Goal: Task Accomplishment & Management: Manage account settings

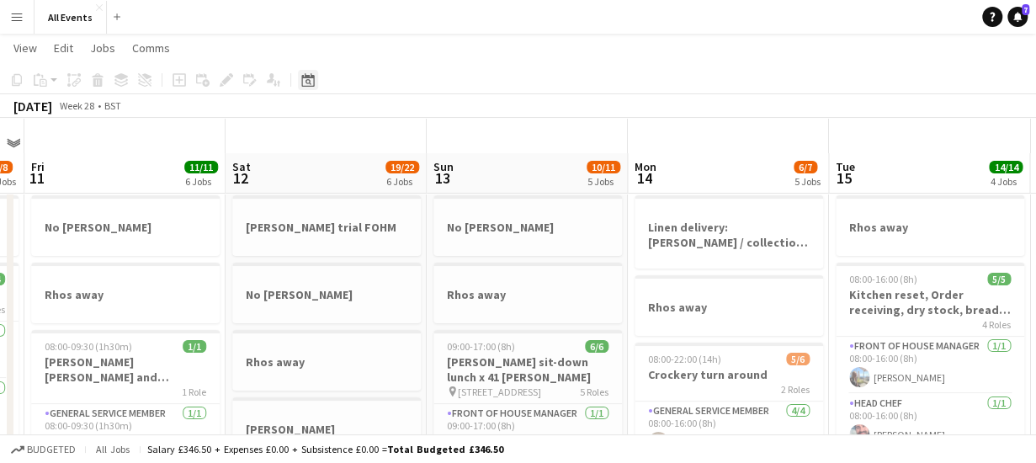
click at [306, 77] on icon at bounding box center [307, 79] width 13 height 13
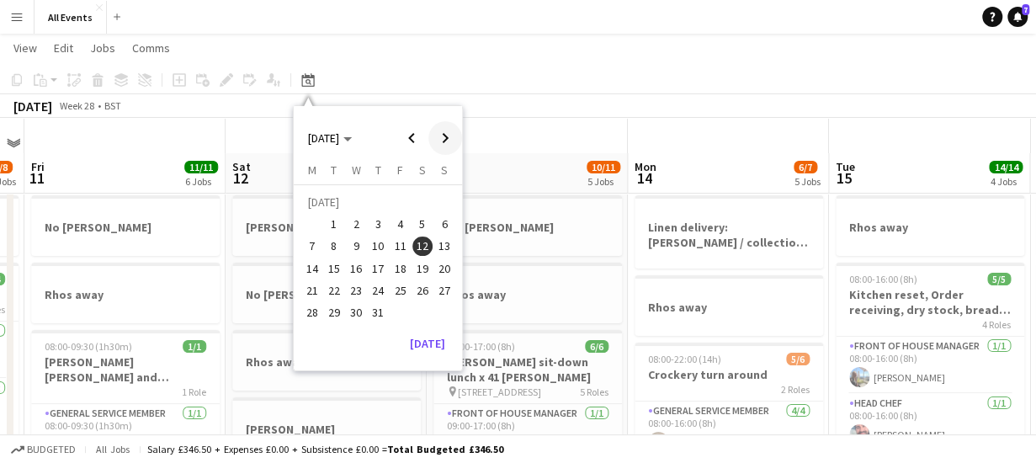
click at [449, 135] on span "Next month" at bounding box center [445, 138] width 34 height 34
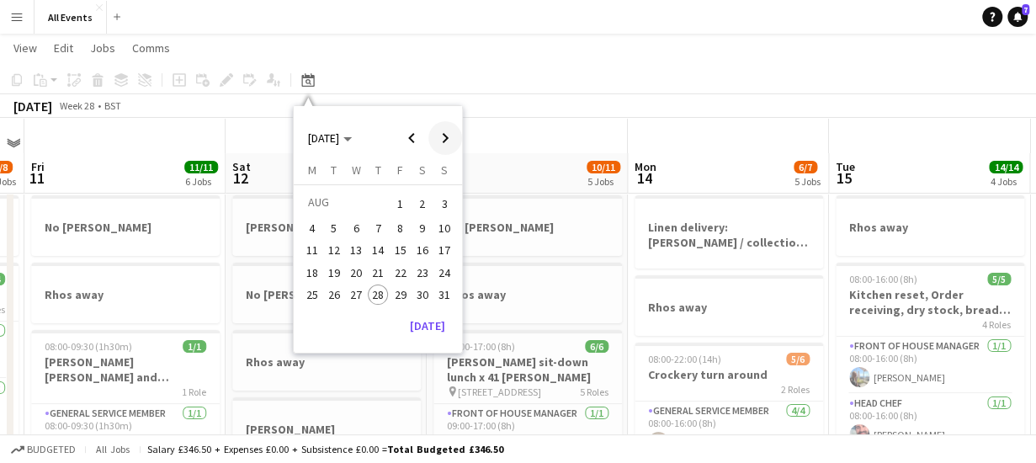
click at [449, 135] on span "Next month" at bounding box center [445, 138] width 34 height 34
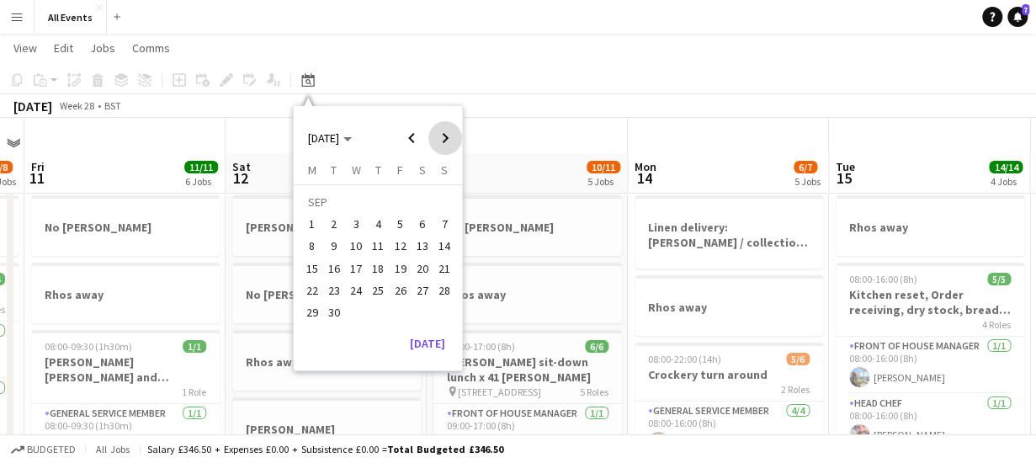
click at [449, 135] on span "Next month" at bounding box center [445, 138] width 34 height 34
click at [375, 241] on span "9" at bounding box center [378, 246] width 20 height 20
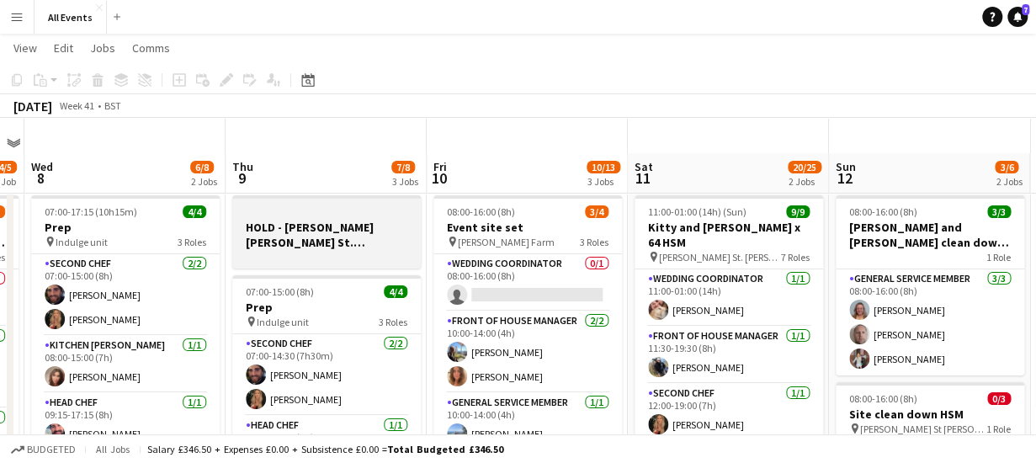
click at [331, 226] on h3 "HOLD - [PERSON_NAME] [PERSON_NAME] St.[PERSON_NAME] party x 13 chef service [GE…" at bounding box center [326, 235] width 188 height 30
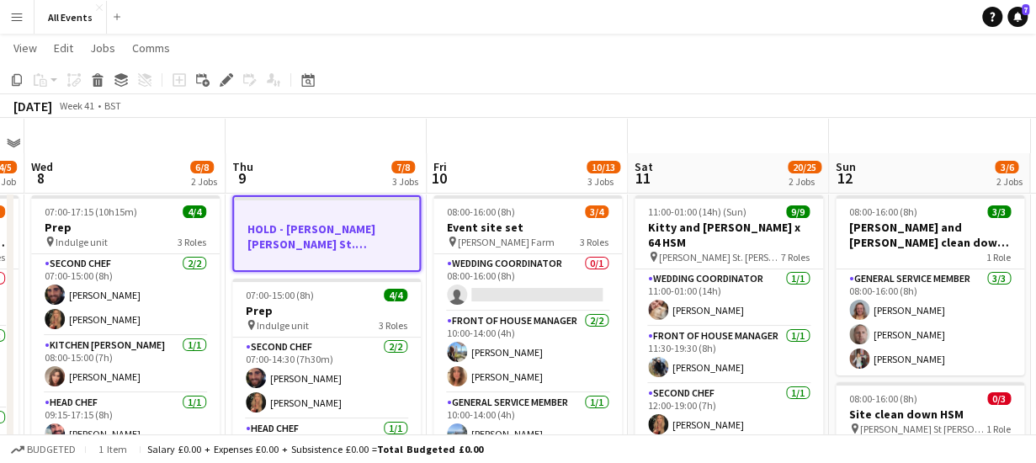
click at [330, 226] on h3 "HOLD - [PERSON_NAME] [PERSON_NAME] St.[PERSON_NAME] party x 13 chef service [GE…" at bounding box center [326, 236] width 185 height 30
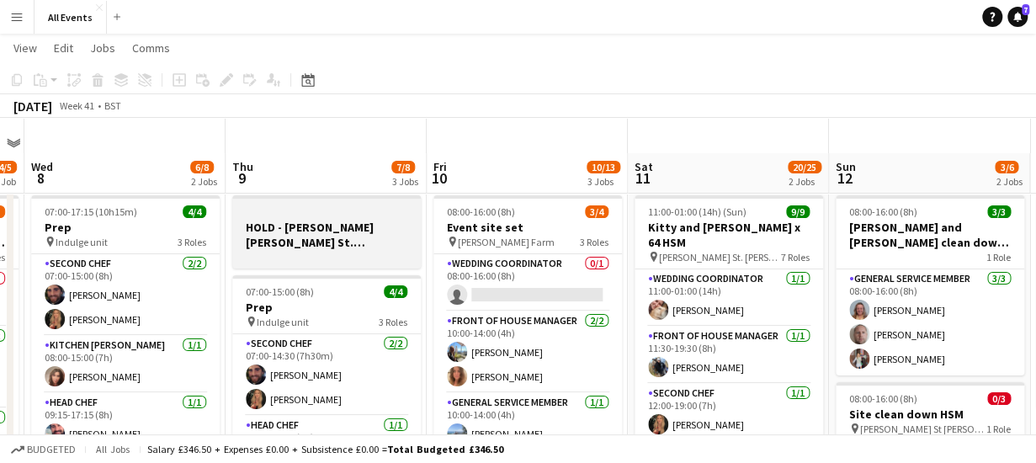
click at [330, 226] on h3 "HOLD - [PERSON_NAME] [PERSON_NAME] St.[PERSON_NAME] party x 13 chef service [GE…" at bounding box center [326, 235] width 188 height 30
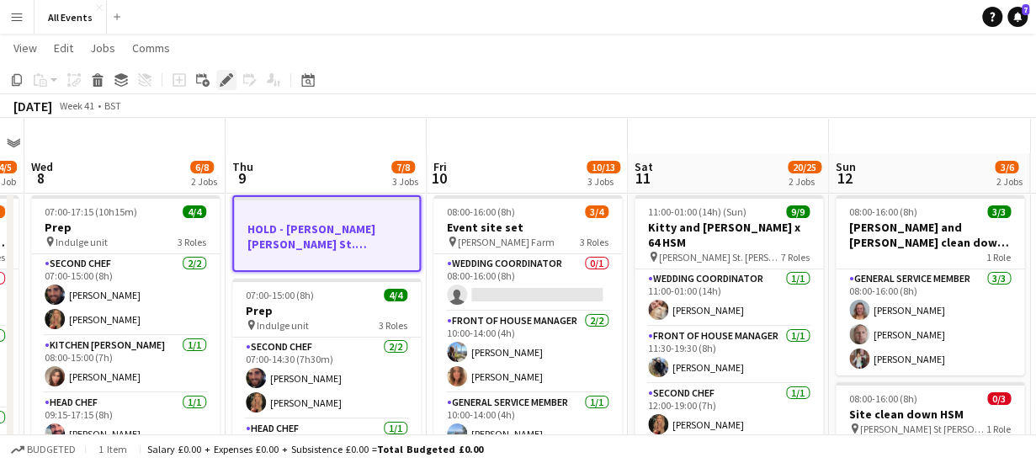
click at [229, 82] on icon "Edit" at bounding box center [226, 79] width 13 height 13
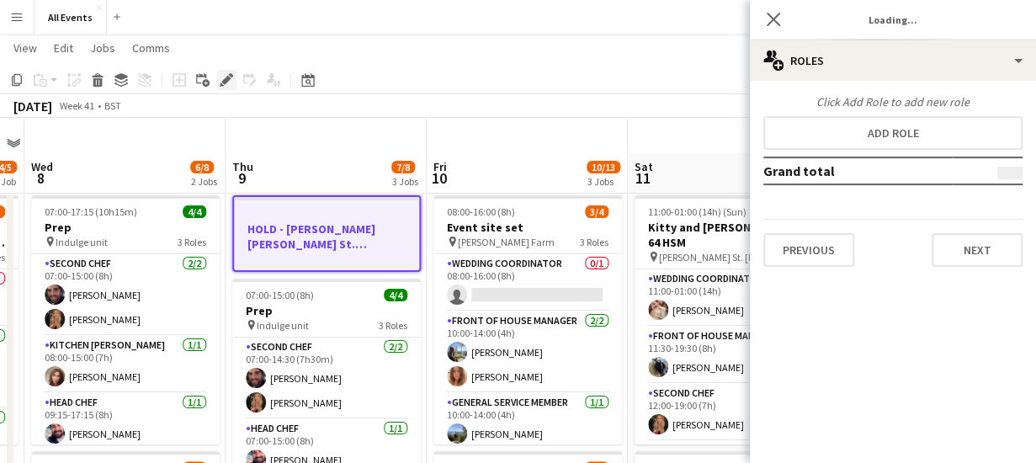
type input "*******"
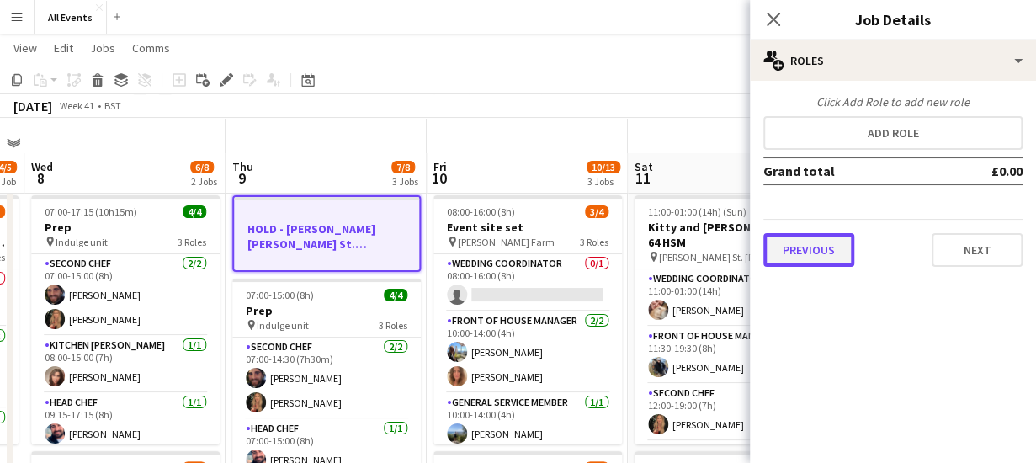
click at [794, 251] on button "Previous" at bounding box center [808, 250] width 91 height 34
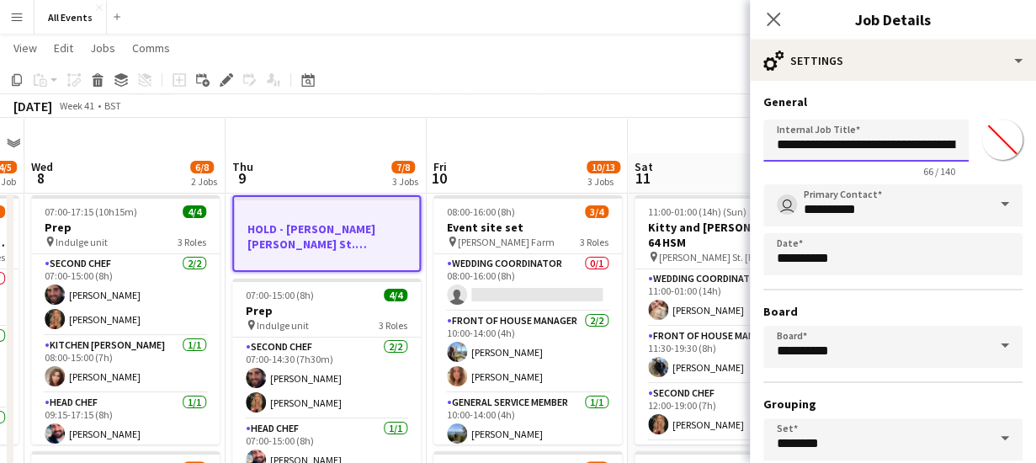
click at [898, 141] on input "**********" at bounding box center [865, 140] width 205 height 42
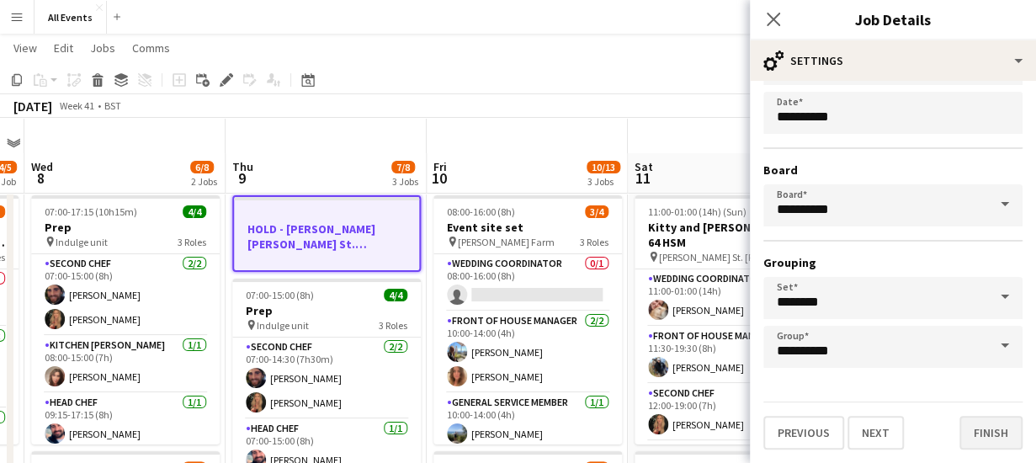
type input "**********"
click at [989, 432] on button "Finish" at bounding box center [990, 433] width 63 height 34
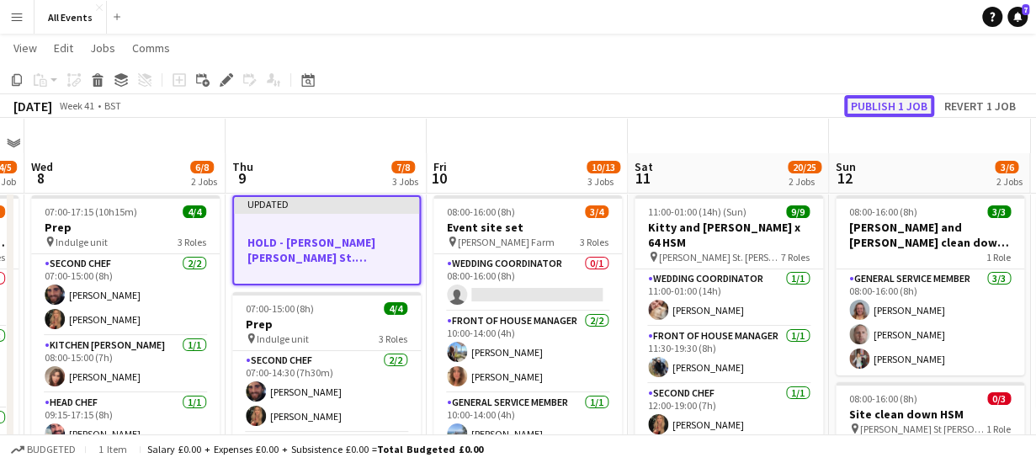
click at [895, 108] on button "Publish 1 job" at bounding box center [889, 106] width 90 height 22
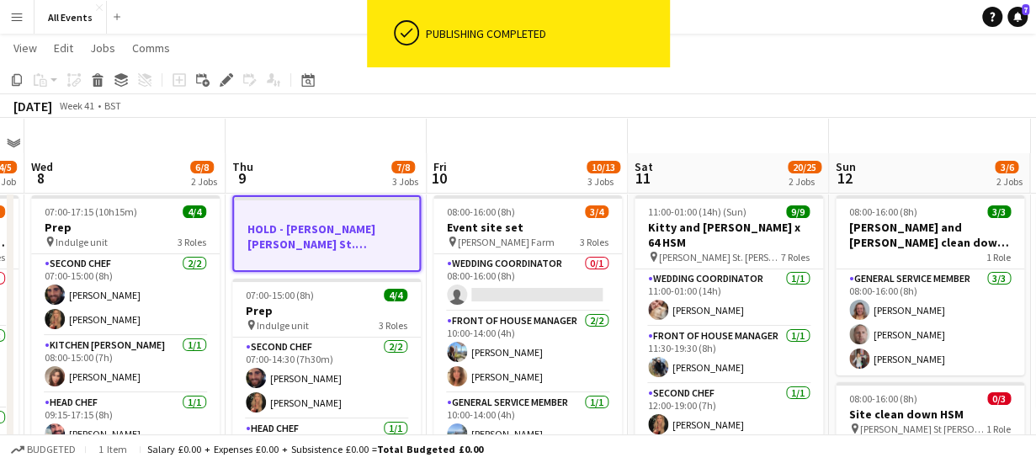
click at [344, 225] on h3 "HOLD - [PERSON_NAME] [PERSON_NAME] St.[PERSON_NAME] party x 13 chef service [PE…" at bounding box center [326, 236] width 185 height 30
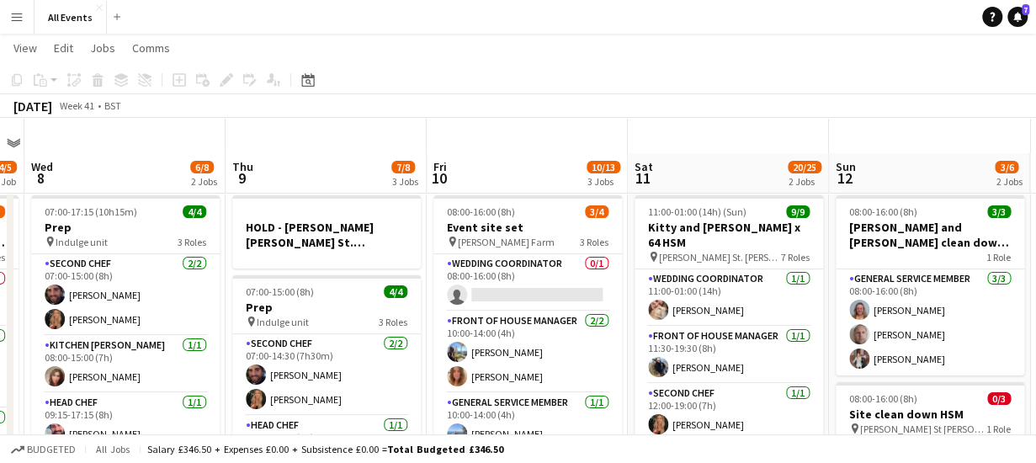
click at [341, 115] on div "[DATE] Week 41 • BST" at bounding box center [518, 106] width 1036 height 24
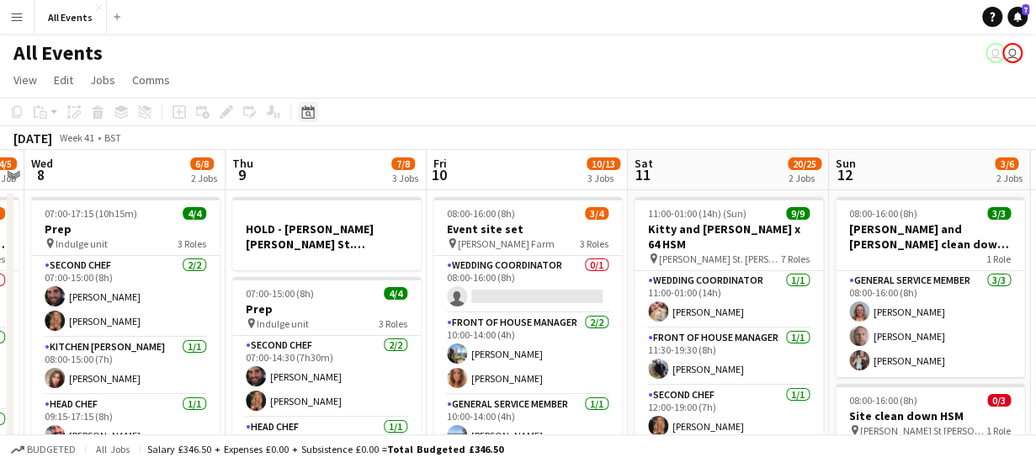
click at [312, 110] on icon at bounding box center [307, 111] width 13 height 13
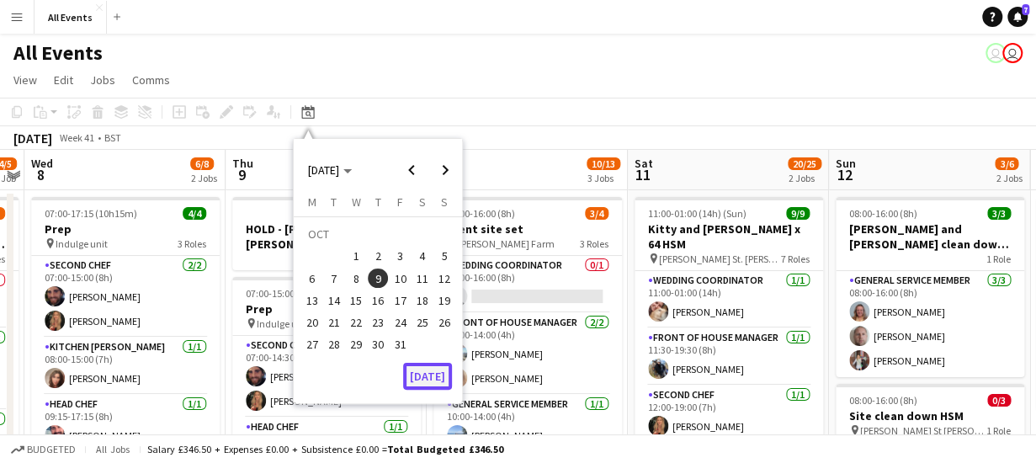
click at [442, 379] on button "[DATE]" at bounding box center [427, 376] width 49 height 27
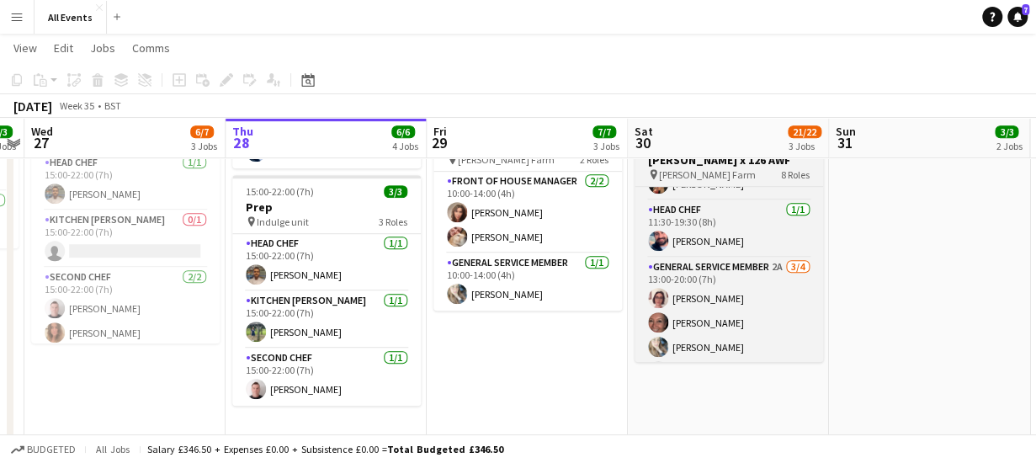
scroll to position [135, 0]
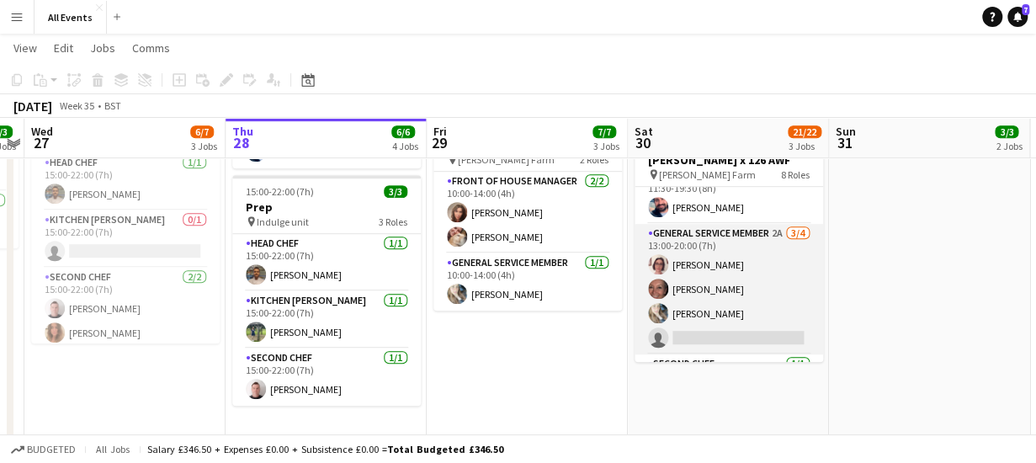
click at [722, 224] on app-card-role "General service member 2A [DATE] 13:00-20:00 (7h) [PERSON_NAME] [PERSON_NAME] G…" at bounding box center [728, 289] width 188 height 130
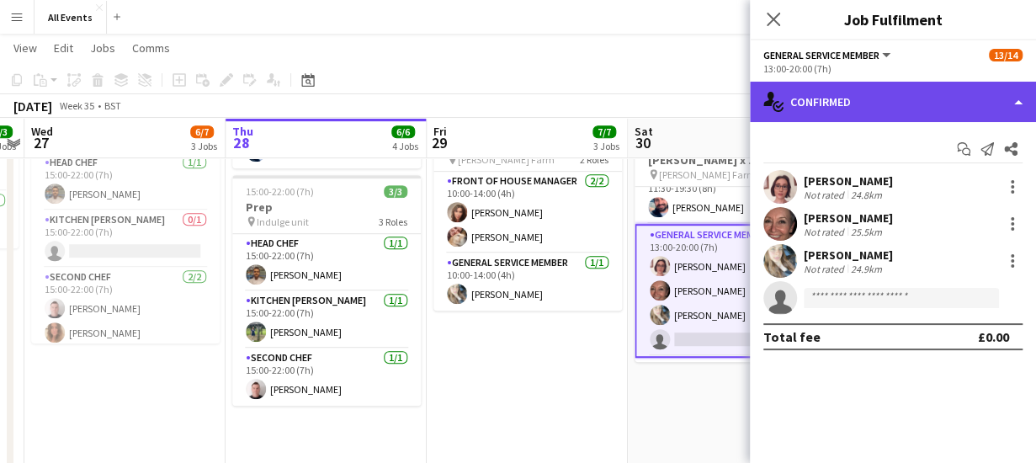
click at [826, 99] on div "single-neutral-actions-check-2 Confirmed" at bounding box center [893, 102] width 286 height 40
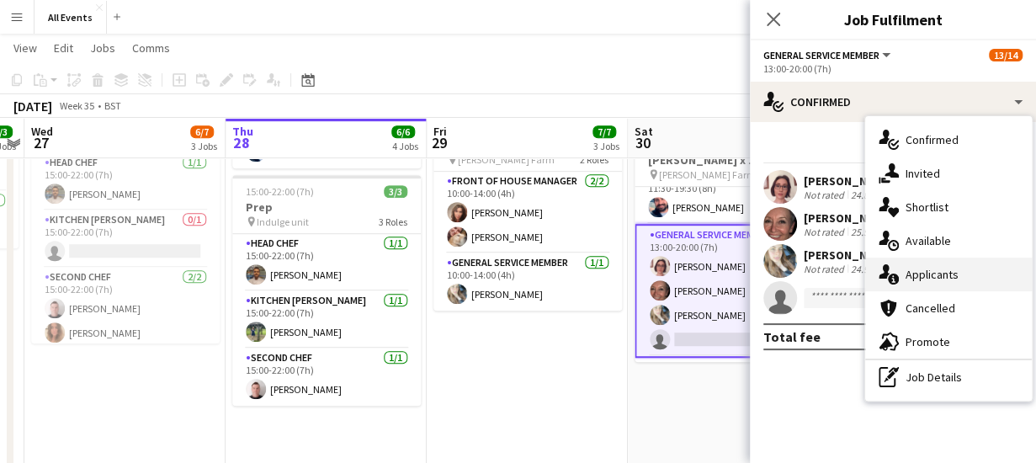
click at [922, 279] on div "single-neutral-actions-information Applicants" at bounding box center [948, 274] width 167 height 34
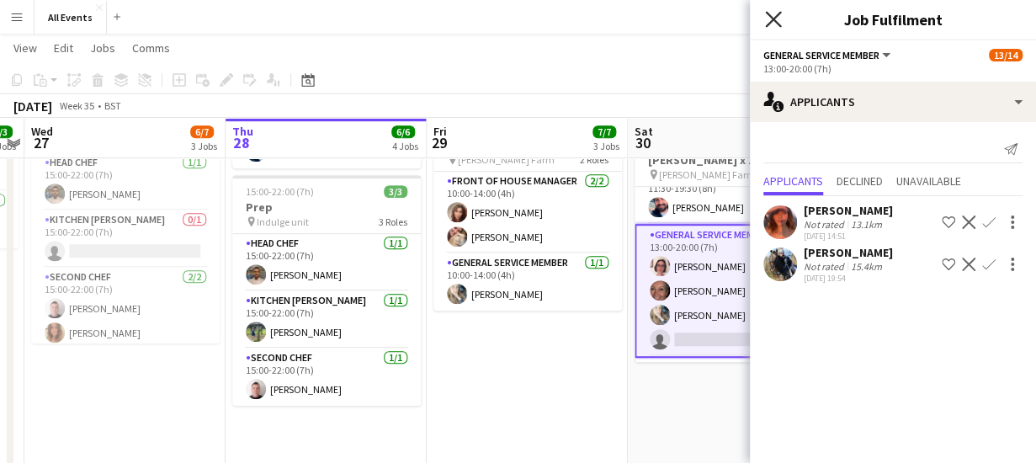
click at [770, 19] on icon "Close pop-in" at bounding box center [773, 19] width 16 height 16
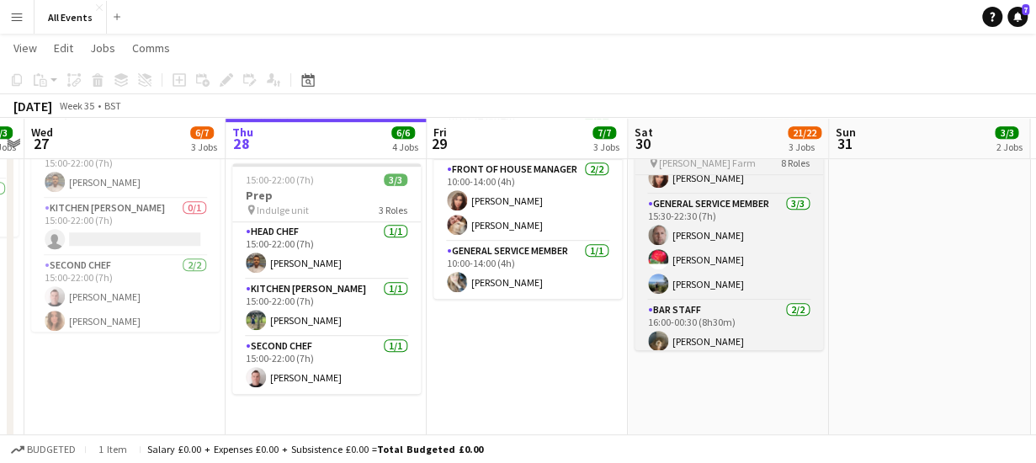
scroll to position [416, 0]
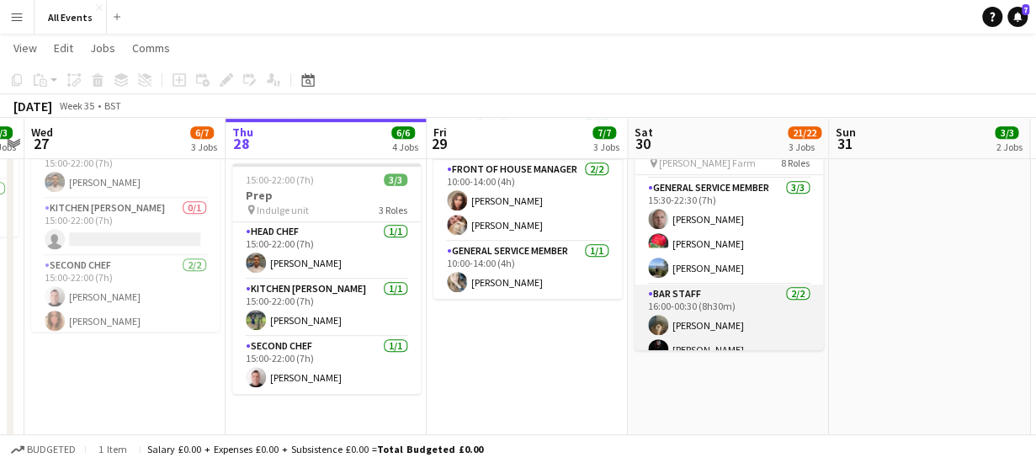
click at [705, 332] on app-card-role "Bar Staff [DATE] 16:00-00:30 (8h30m) [PERSON_NAME] [PERSON_NAME]" at bounding box center [728, 325] width 188 height 82
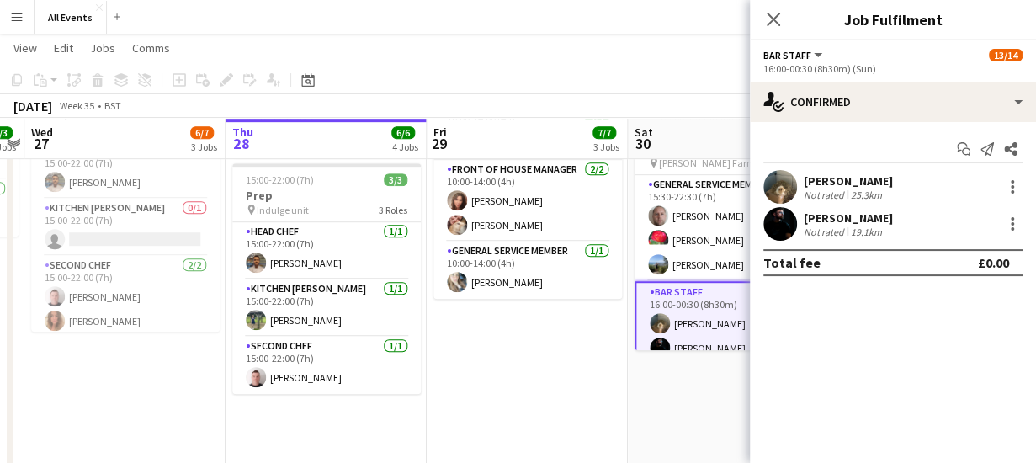
scroll to position [413, 0]
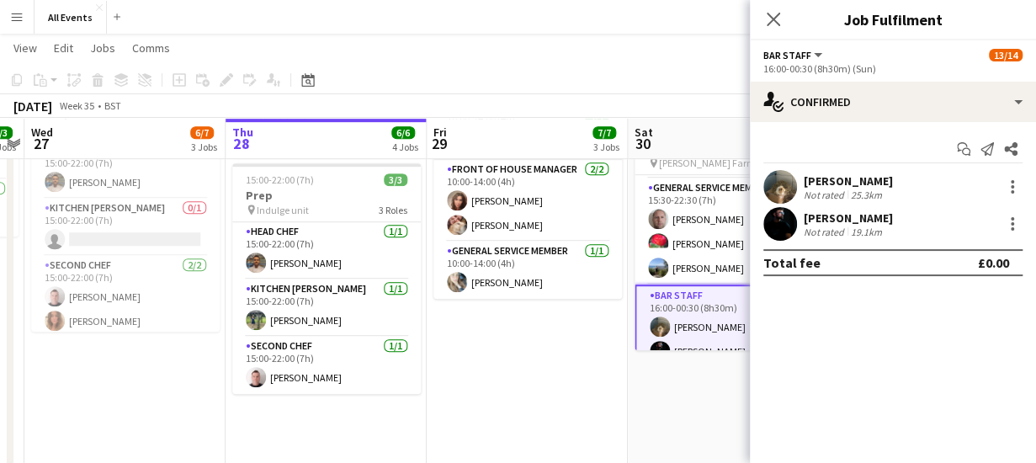
click at [838, 217] on div "[PERSON_NAME]" at bounding box center [847, 217] width 89 height 15
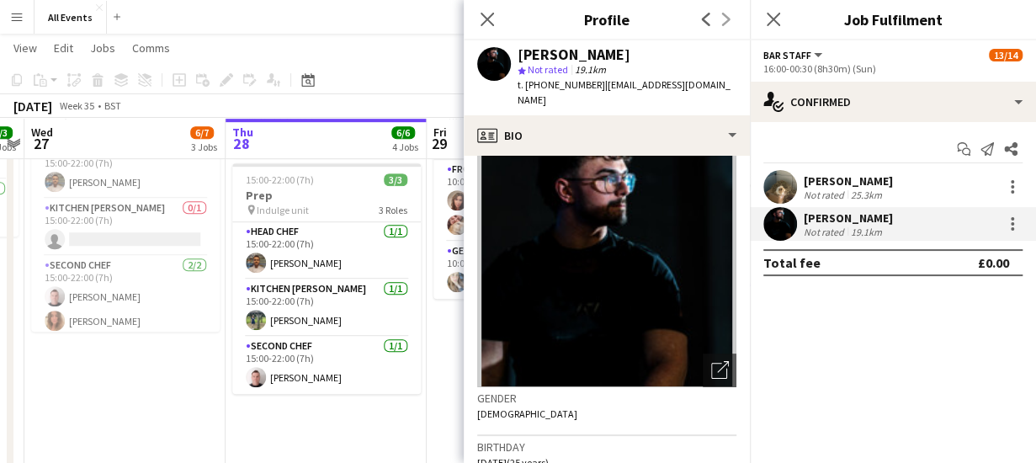
scroll to position [0, 0]
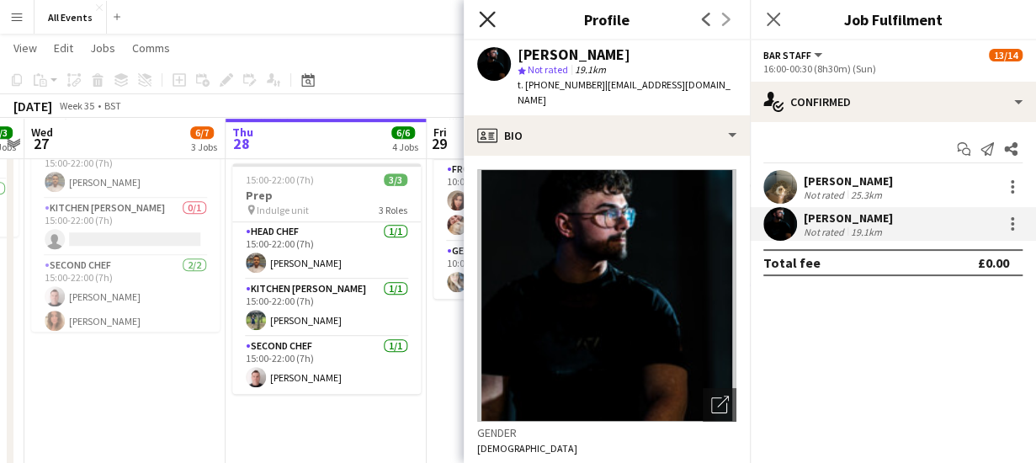
click at [487, 13] on icon "Close pop-in" at bounding box center [487, 19] width 16 height 16
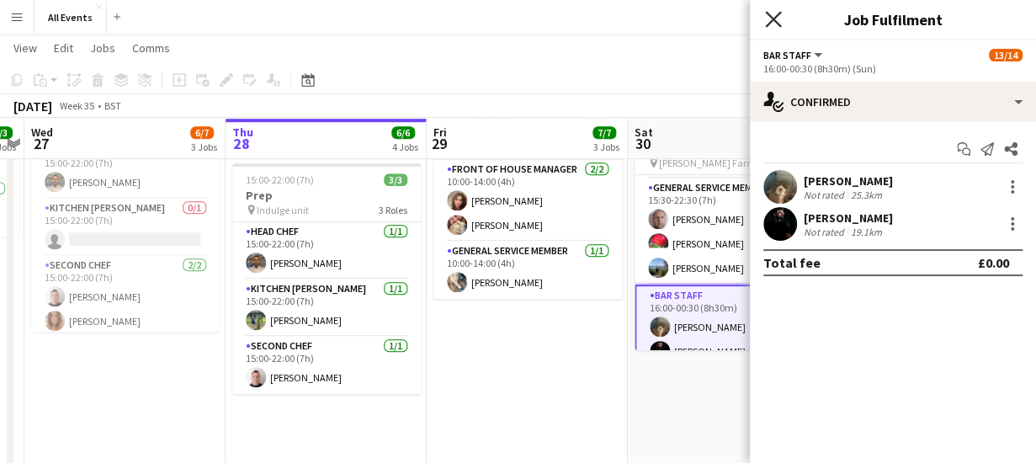
click at [772, 19] on icon at bounding box center [773, 19] width 16 height 16
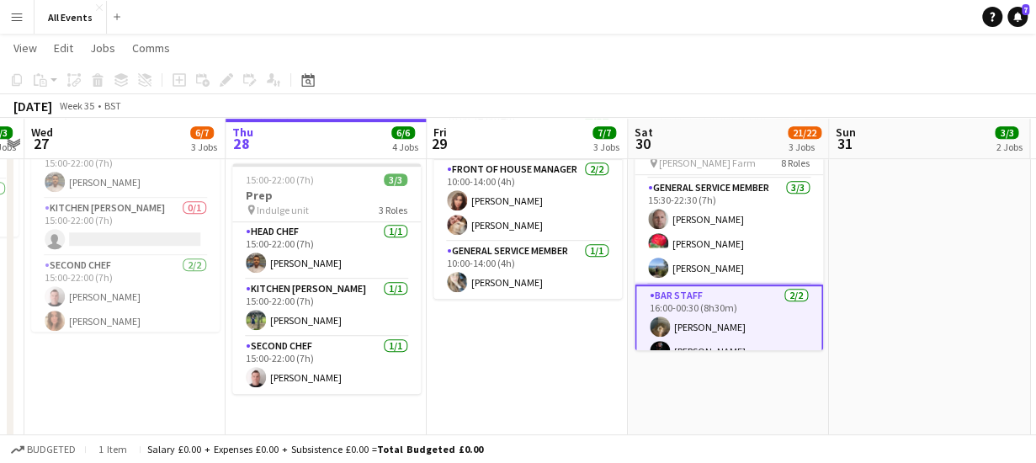
click at [761, 406] on app-date-cell "Summer holidays 09:30-17:30 (8h) 8/8 [PERSON_NAME] Golden wedding lunch x 51 [G…" at bounding box center [728, 171] width 201 height 801
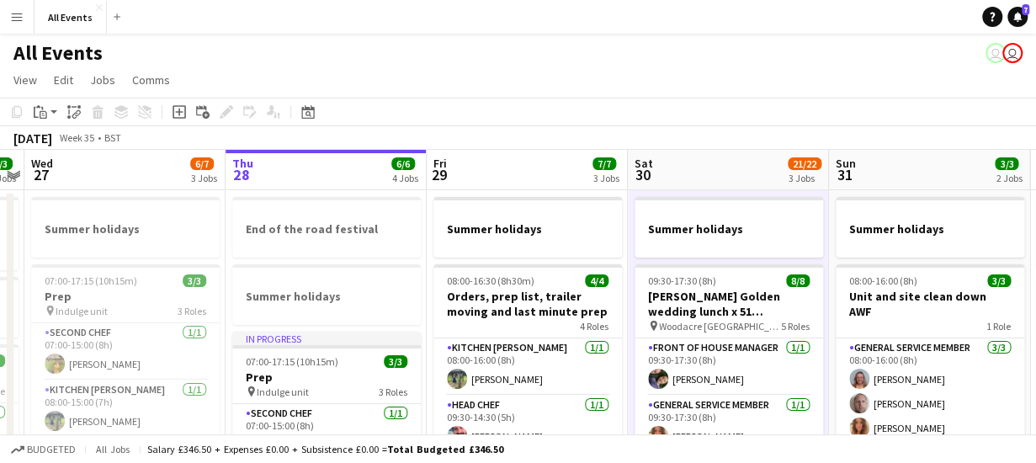
click at [434, 64] on div "All Events user user" at bounding box center [518, 50] width 1036 height 32
